Goal: Navigation & Orientation: Find specific page/section

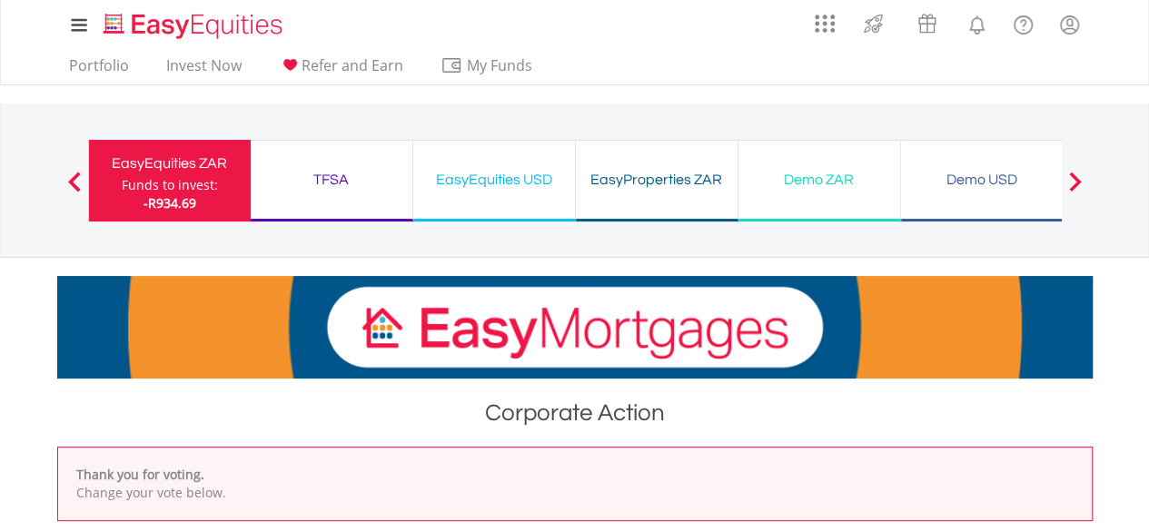
click at [352, 173] on div "TFSA" at bounding box center [332, 179] width 140 height 25
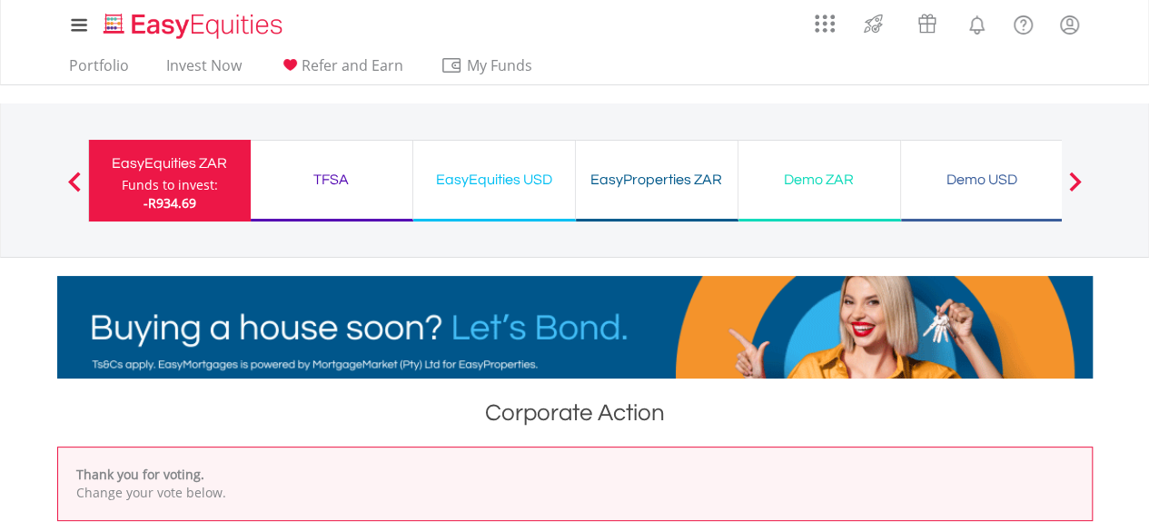
click at [479, 189] on div "EasyEquities USD" at bounding box center [494, 179] width 140 height 25
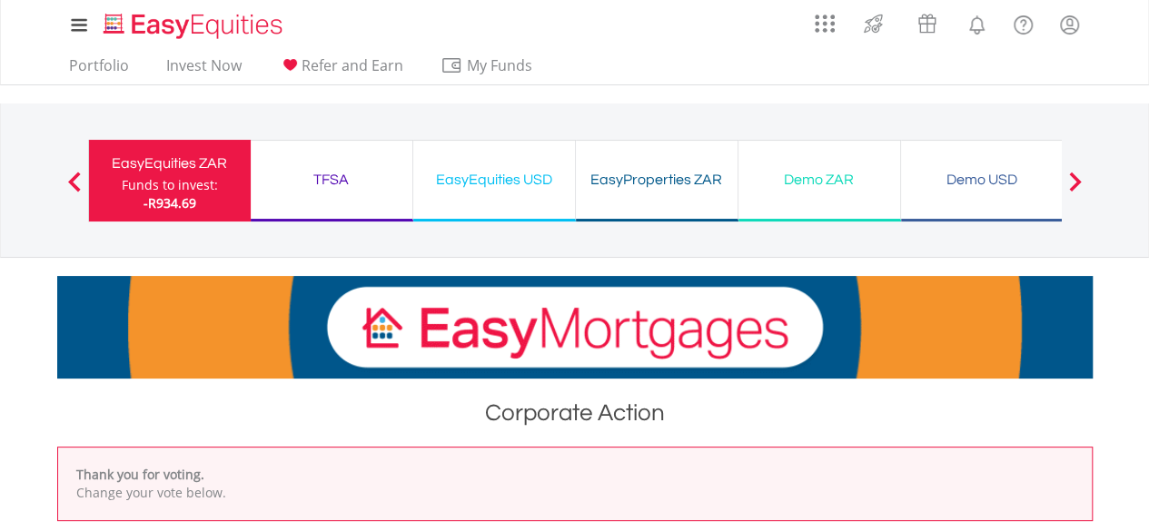
click at [196, 179] on div "Funds to invest:" at bounding box center [170, 185] width 96 height 18
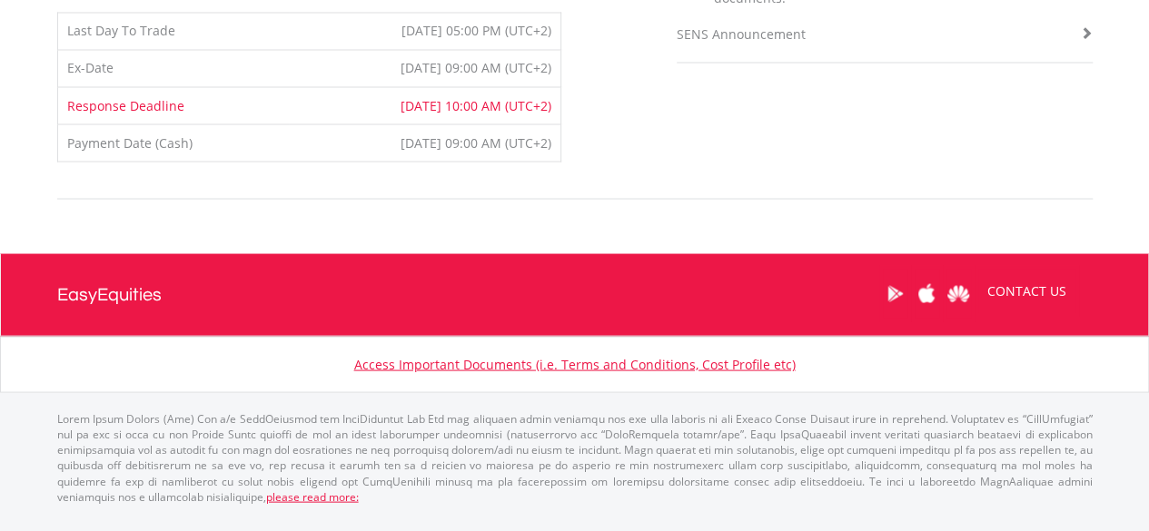
scroll to position [1667, 0]
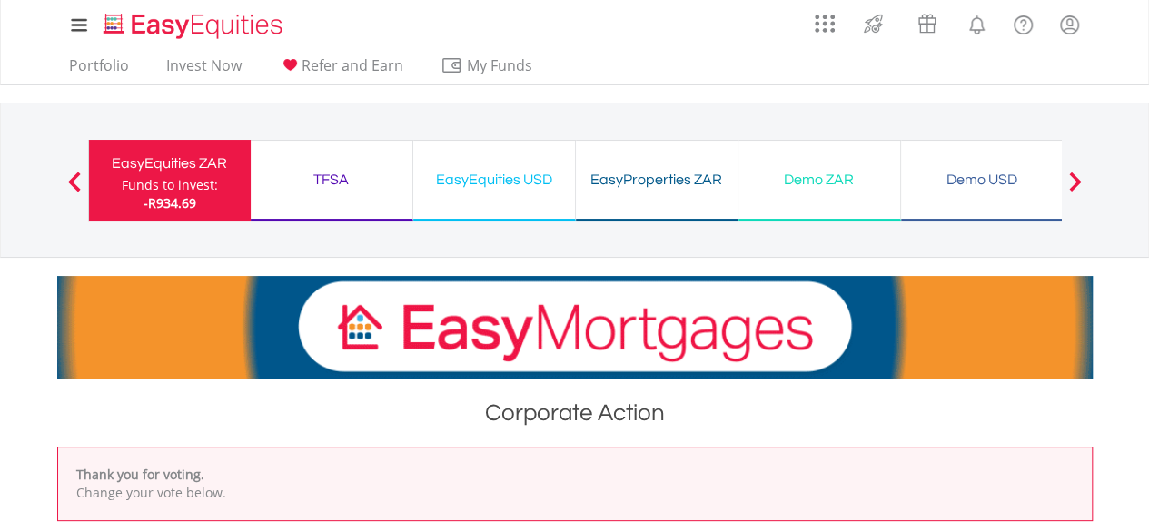
drag, startPoint x: 74, startPoint y: 198, endPoint x: 77, endPoint y: 186, distance: 12.4
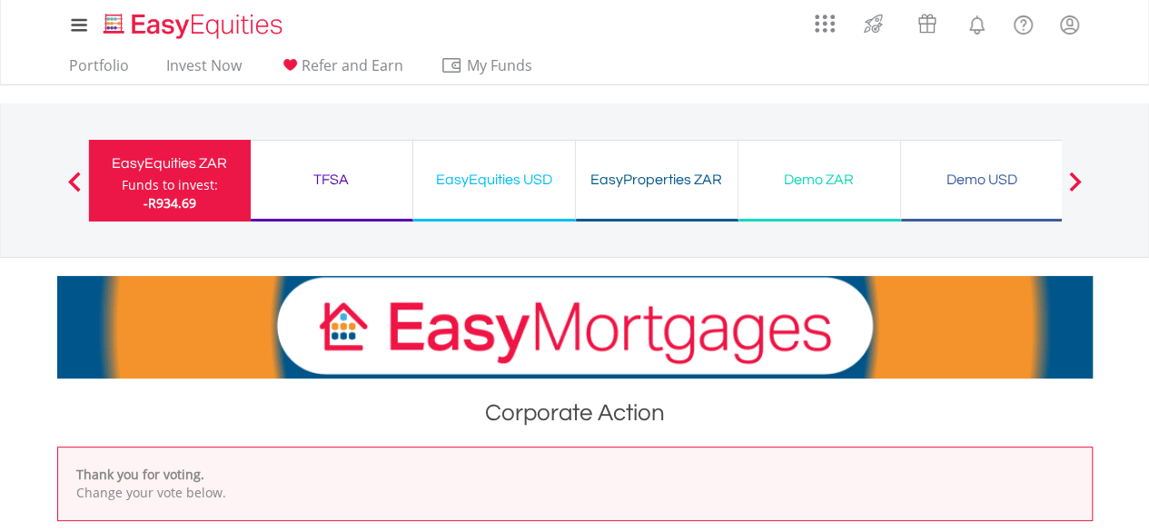
click at [77, 186] on div "Previous EasyEquities ZAR Funds to invest: -R934.69 TFSA Funds to invest: -R934…" at bounding box center [575, 181] width 1063 height 154
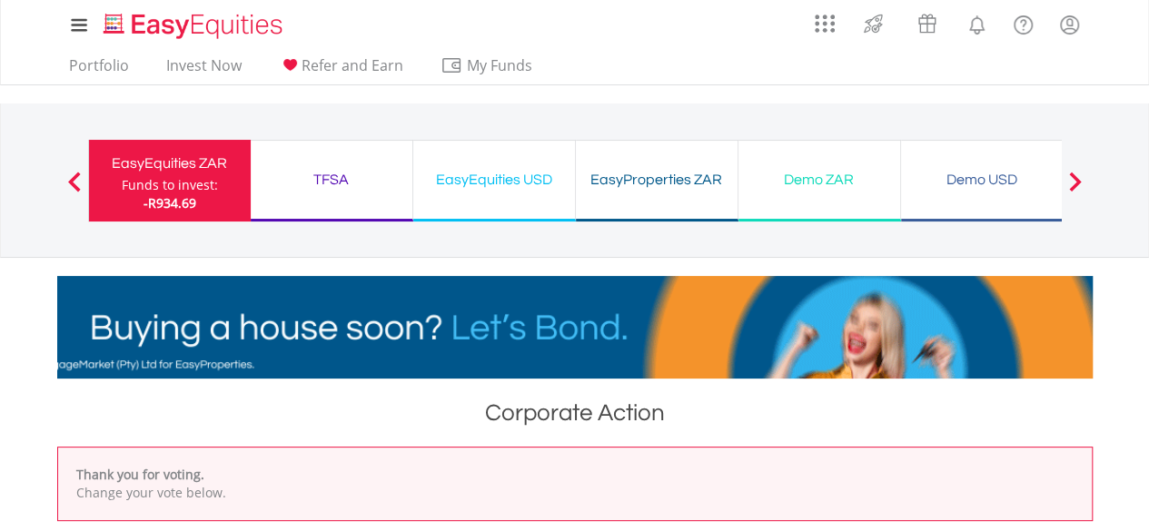
click at [77, 186] on button "Previous" at bounding box center [74, 190] width 36 height 18
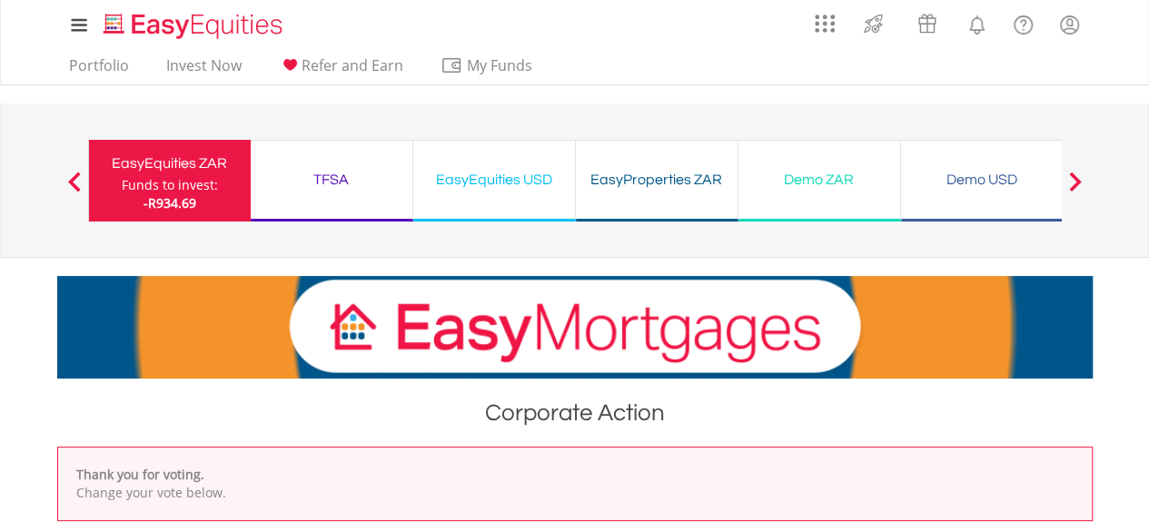
click at [162, 193] on div "Funds to invest:" at bounding box center [170, 185] width 96 height 18
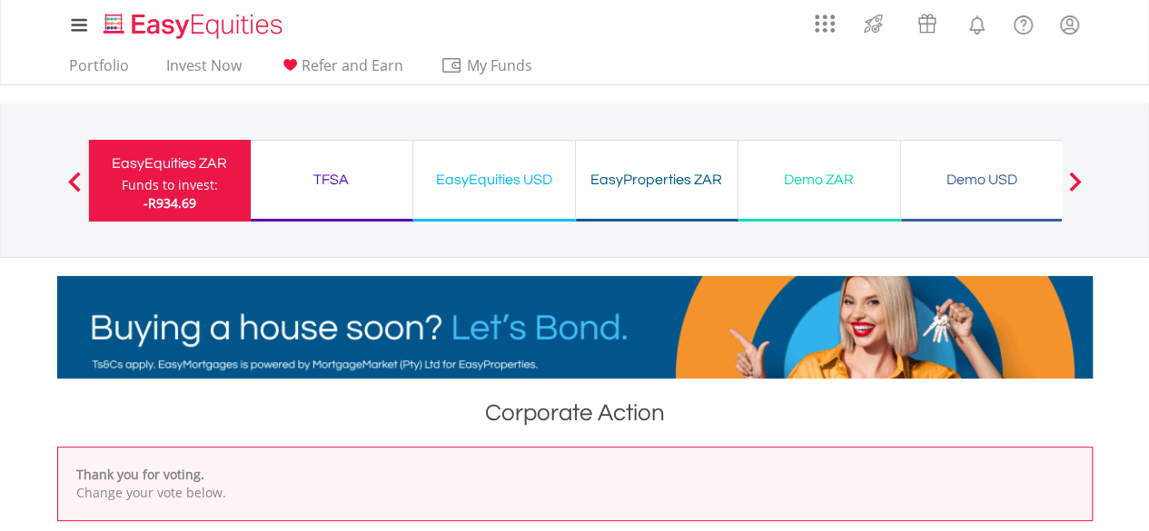
click at [360, 190] on div "TFSA" at bounding box center [332, 179] width 140 height 25
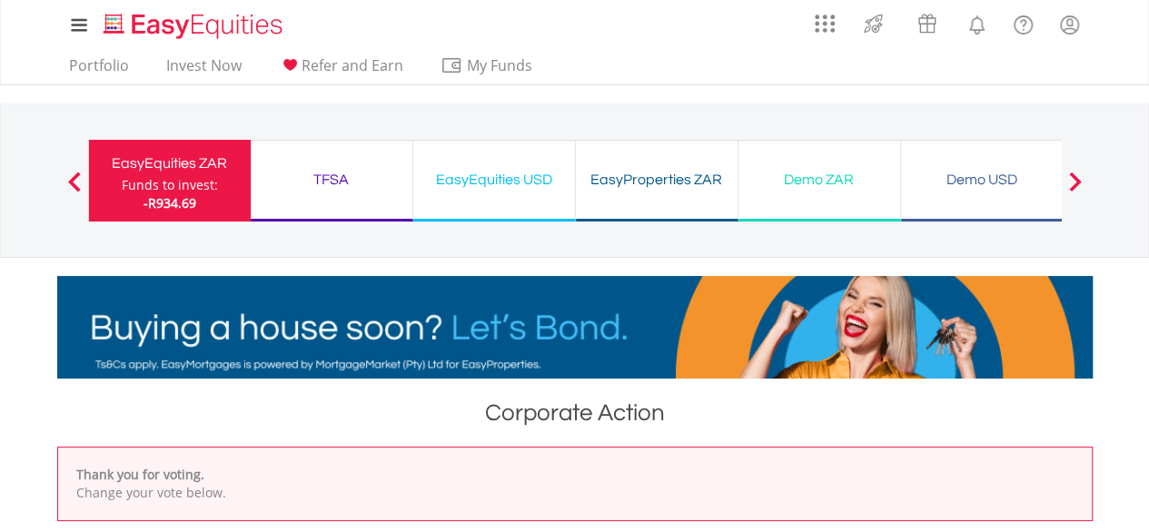
click at [300, 190] on div "TFSA" at bounding box center [332, 179] width 140 height 25
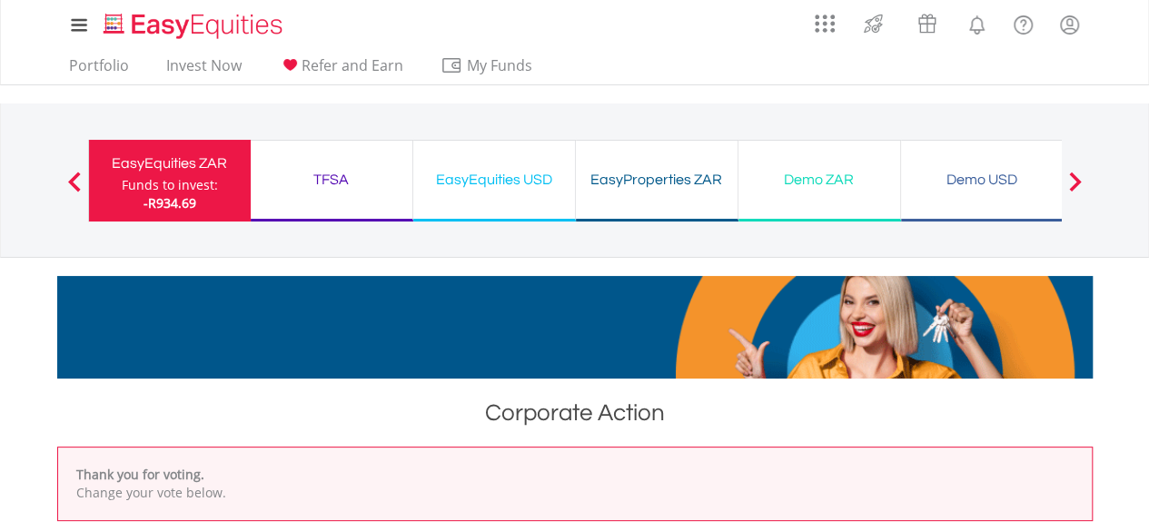
click at [74, 179] on span at bounding box center [74, 182] width 13 height 20
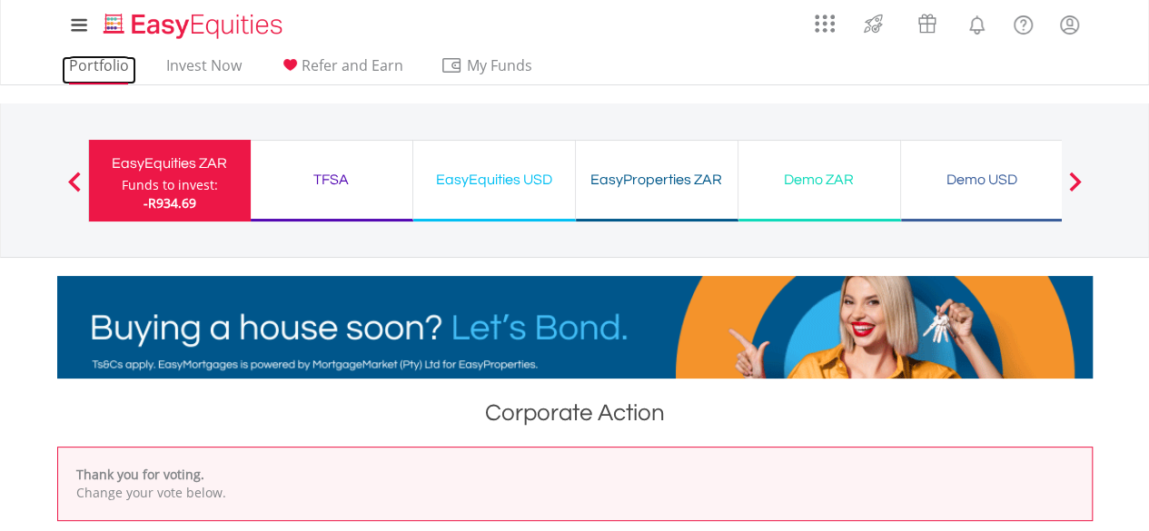
click at [104, 57] on link "Portfolio" at bounding box center [99, 70] width 74 height 28
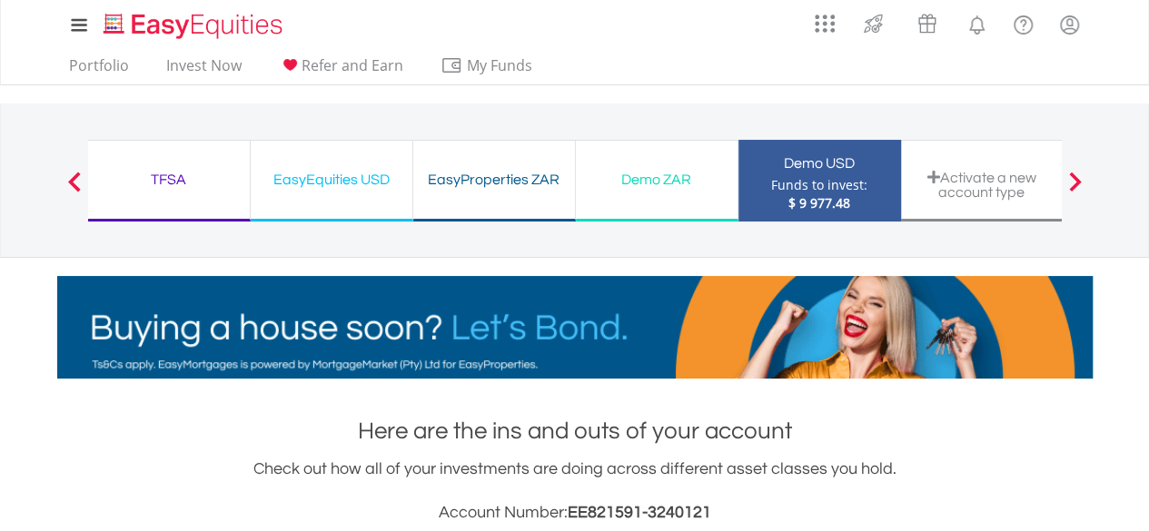
scroll to position [174, 345]
